Goal: Task Accomplishment & Management: Manage account settings

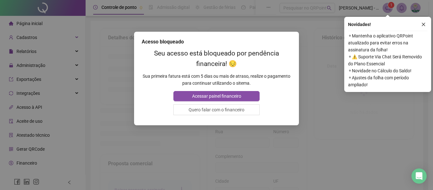
type input "**********"
type input "****"
type input "******"
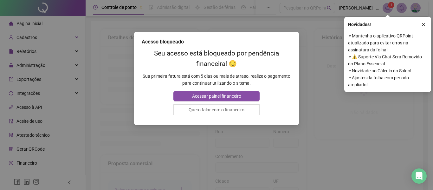
type input "********"
type input "**"
type input "*********"
type input "**********"
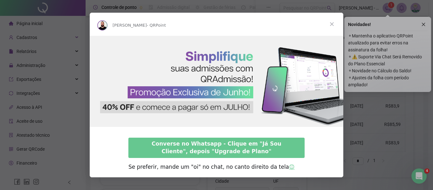
click at [332, 24] on span "Fechar" at bounding box center [331, 24] width 23 height 23
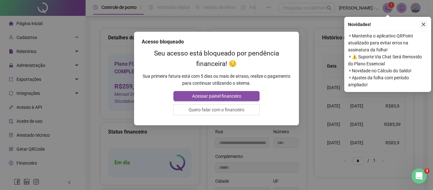
click at [423, 23] on icon "close" at bounding box center [423, 24] width 4 height 4
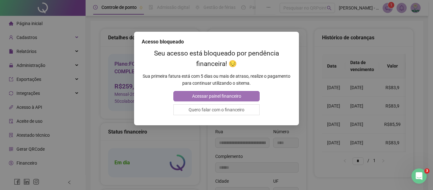
click at [227, 99] on span "Acessar painel financeiro" at bounding box center [216, 95] width 49 height 7
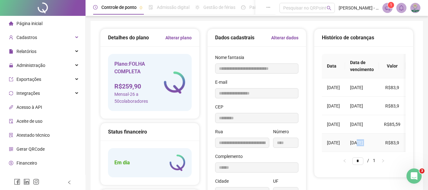
drag, startPoint x: 367, startPoint y: 151, endPoint x: 393, endPoint y: 150, distance: 26.6
click at [393, 150] on tr "[DATE] [DATE] R$83,9 Pago" at bounding box center [389, 142] width 135 height 18
drag, startPoint x: 361, startPoint y: 149, endPoint x: 363, endPoint y: 153, distance: 3.9
click at [363, 152] on div "Data Data de vencimento Valor Status Ações [DATE] [DATE] R$83,9 Pago [DATE] [DA…" at bounding box center [364, 103] width 84 height 98
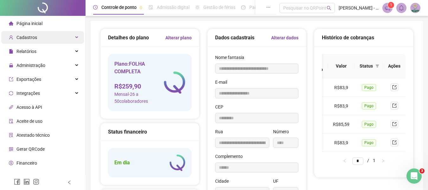
click at [29, 38] on span "Cadastros" at bounding box center [26, 37] width 21 height 5
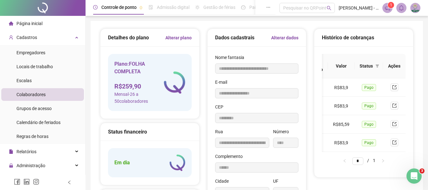
click at [35, 89] on div "Colaboradores" at bounding box center [30, 94] width 29 height 13
click at [39, 92] on span "Colaboradores" at bounding box center [30, 94] width 29 height 5
click at [32, 85] on li "Escalas" at bounding box center [42, 80] width 83 height 13
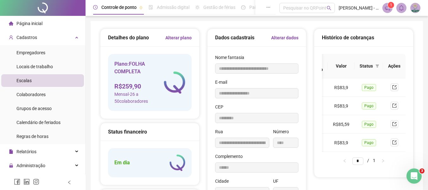
click at [32, 85] on li "Escalas" at bounding box center [42, 80] width 83 height 13
click at [389, 11] on span at bounding box center [387, 8] width 10 height 10
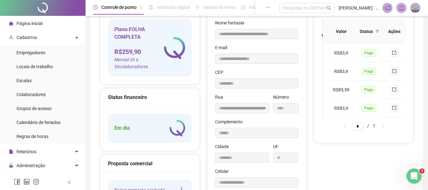
scroll to position [92, 0]
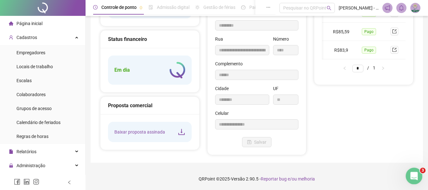
click at [414, 174] on icon "Abertura do Messenger da Intercom" at bounding box center [413, 174] width 4 height 5
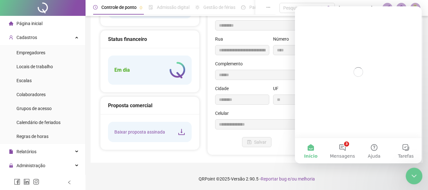
scroll to position [0, 0]
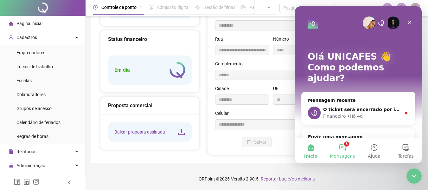
click at [342, 147] on button "3 Mensagens" at bounding box center [342, 150] width 32 height 25
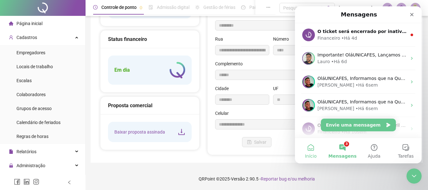
click at [315, 145] on button "Início" at bounding box center [311, 150] width 32 height 25
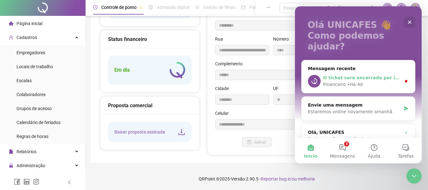
scroll to position [63, 0]
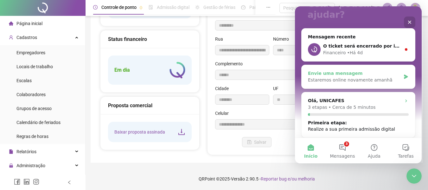
click at [337, 77] on div "Estaremos online novamente amanhã" at bounding box center [354, 80] width 93 height 7
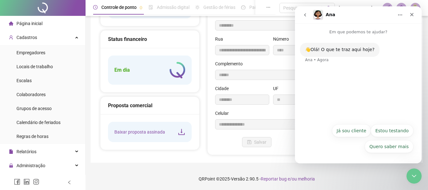
click at [356, 151] on div "Quero saber mais Já sou cliente Estou testando Quero saber mais" at bounding box center [358, 140] width 110 height 32
click at [342, 79] on div "👋Olá! O que te traz aqui hoje? Ana • Agora" at bounding box center [358, 77] width 127 height 85
click at [333, 63] on div "👋Olá! O que te traz aqui hoje? Ana • Agora" at bounding box center [358, 57] width 117 height 28
click at [334, 78] on div "👋Olá! O que te traz aqui hoje? Ana • Agora" at bounding box center [358, 77] width 127 height 85
click at [346, 128] on button "Já sou cliente" at bounding box center [351, 130] width 39 height 13
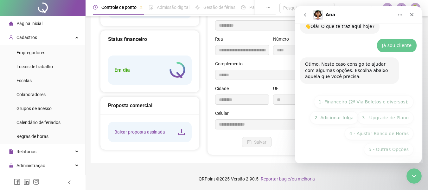
scroll to position [26, 0]
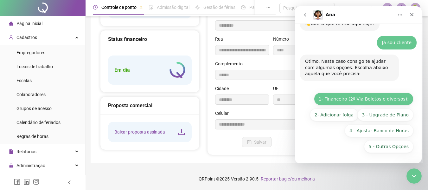
click at [366, 103] on button "1- Financeiro (2ª Via Boletos e diversos);" at bounding box center [363, 98] width 99 height 13
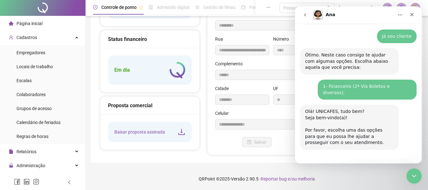
scroll to position [100, 0]
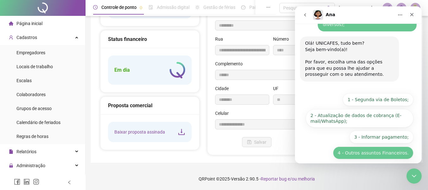
click at [374, 149] on button "4 - Outros assuntos Financeiros." at bounding box center [373, 152] width 80 height 13
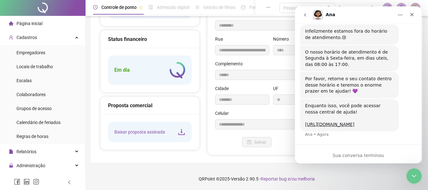
scroll to position [181, 0]
click at [354, 121] on link "[URL][DOMAIN_NAME]" at bounding box center [329, 123] width 49 height 5
click at [413, 15] on icon "Fechar" at bounding box center [411, 14] width 5 height 5
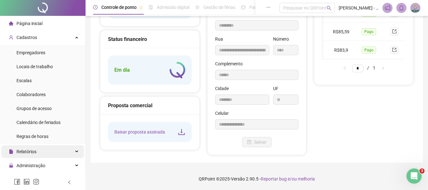
click at [44, 153] on div "Relatórios" at bounding box center [42, 151] width 83 height 13
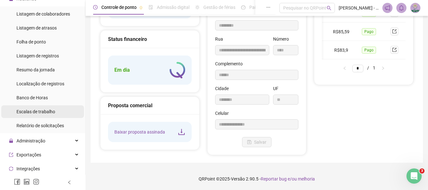
scroll to position [110, 0]
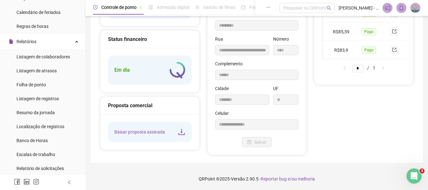
click at [63, 35] on ul "Página inicial Cadastros Empregadores Locais de trabalho Escalas Colaboradores …" at bounding box center [42, 111] width 85 height 410
click at [64, 37] on div "Relatórios" at bounding box center [42, 41] width 83 height 13
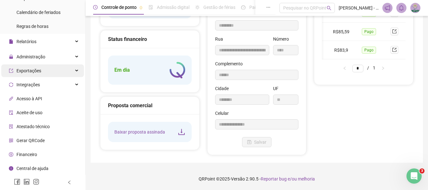
scroll to position [109, 0]
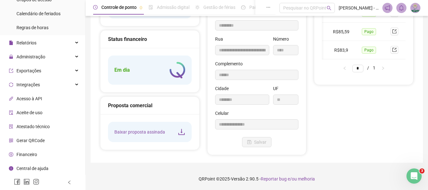
click at [39, 156] on li "Financeiro" at bounding box center [42, 154] width 83 height 13
click at [34, 154] on span "Financeiro" at bounding box center [26, 154] width 21 height 5
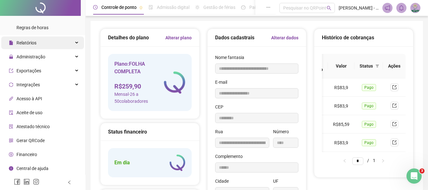
click at [38, 42] on div "Relatórios" at bounding box center [42, 42] width 83 height 13
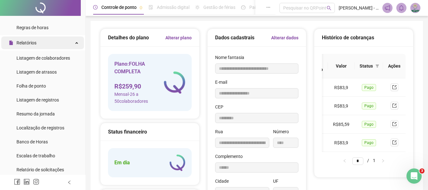
click at [38, 42] on div "Relatórios" at bounding box center [42, 42] width 83 height 13
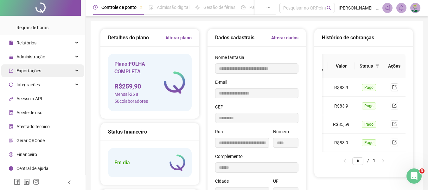
click at [50, 72] on div "Exportações" at bounding box center [42, 70] width 83 height 13
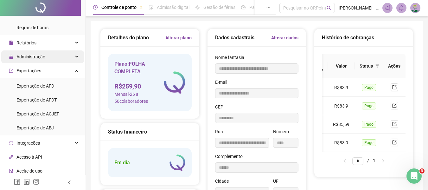
click at [42, 56] on span "Administração" at bounding box center [30, 56] width 29 height 5
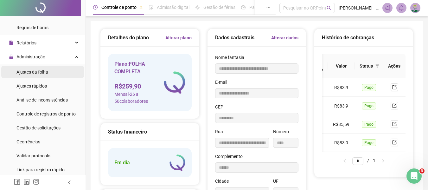
click at [40, 74] on div "Ajustes da folha" at bounding box center [32, 72] width 32 height 13
click at [40, 74] on span "Ajustes da folha" at bounding box center [32, 71] width 32 height 5
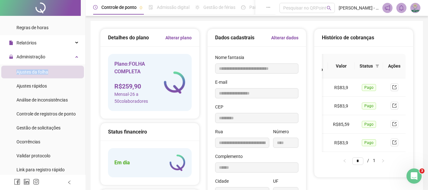
click at [41, 74] on span "Ajustes da folha" at bounding box center [32, 71] width 32 height 5
drag, startPoint x: 41, startPoint y: 74, endPoint x: 52, endPoint y: 71, distance: 11.8
click at [42, 73] on span "Ajustes da folha" at bounding box center [32, 71] width 32 height 5
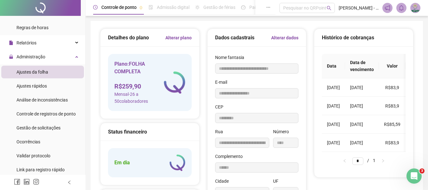
click at [117, 5] on span "Controle de ponto" at bounding box center [118, 7] width 35 height 5
click at [183, 9] on span "Admissão digital" at bounding box center [173, 7] width 33 height 5
drag, startPoint x: 225, startPoint y: 8, endPoint x: 367, endPoint y: 20, distance: 142.4
click at [227, 8] on span "Gestão de férias" at bounding box center [219, 7] width 32 height 5
click at [344, 9] on span "[PERSON_NAME] - UNICAFES BAHIA" at bounding box center [358, 7] width 40 height 7
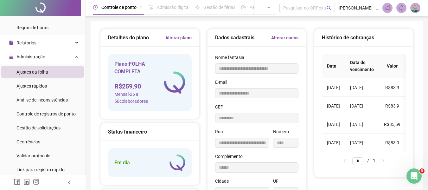
click at [387, 9] on icon "notification" at bounding box center [387, 8] width 6 height 6
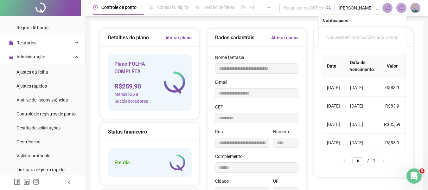
click at [399, 6] on icon "bell" at bounding box center [401, 8] width 6 height 6
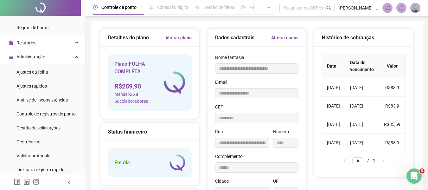
click at [415, 5] on img at bounding box center [414, 7] width 9 height 9
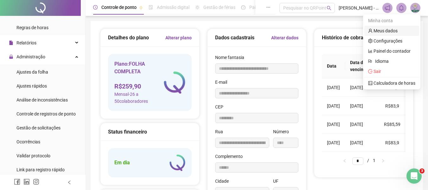
click at [392, 33] on link "Meus dados" at bounding box center [382, 30] width 29 height 5
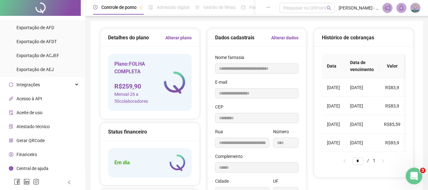
click at [419, 176] on div "Abertura do Messenger da Intercom" at bounding box center [412, 174] width 21 height 21
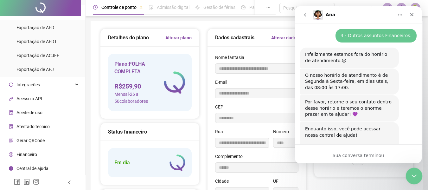
scroll to position [181, 0]
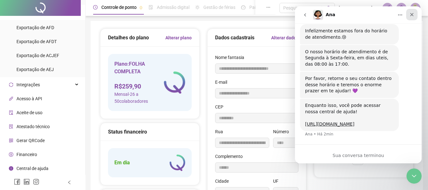
click at [411, 17] on icon "Fechar" at bounding box center [411, 14] width 5 height 5
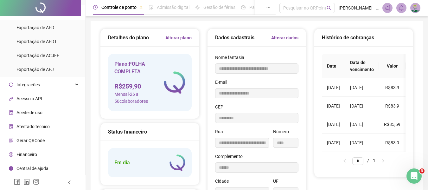
click at [155, 93] on span "Mensal - 26 a 50 colaboradores" at bounding box center [138, 98] width 49 height 14
click at [175, 85] on img at bounding box center [175, 82] width 22 height 22
click at [270, 39] on div "Dados cadastrais Alterar dados" at bounding box center [257, 38] width 84 height 8
click at [282, 39] on link "Alterar dados" at bounding box center [284, 37] width 27 height 7
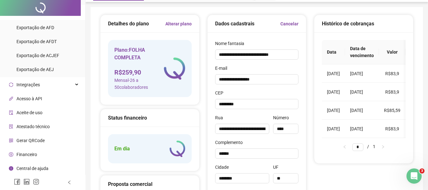
scroll to position [0, 0]
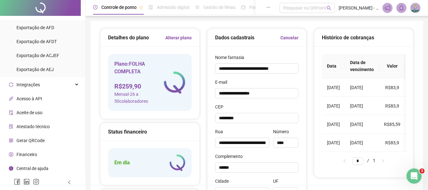
click at [123, 164] on h5 "Em dia" at bounding box center [122, 163] width 16 height 8
click at [123, 167] on div "Em dia" at bounding box center [150, 162] width 84 height 29
drag, startPoint x: 119, startPoint y: 167, endPoint x: 117, endPoint y: 164, distance: 4.5
click at [117, 164] on div "Em dia" at bounding box center [150, 162] width 84 height 29
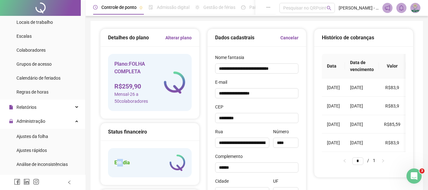
scroll to position [29, 0]
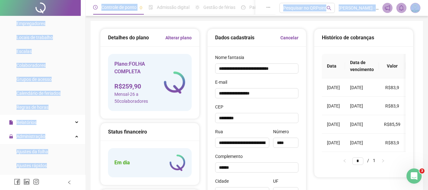
drag, startPoint x: 85, startPoint y: 42, endPoint x: 65, endPoint y: 2, distance: 45.5
click at [72, 7] on div "Página inicial Cadastros Empregadores Locais de trabalho Escalas Colaboradores …" at bounding box center [214, 141] width 428 height 282
click at [72, 28] on li "Empregadores" at bounding box center [42, 23] width 83 height 13
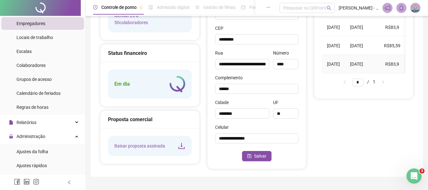
scroll to position [92, 0]
